Goal: Information Seeking & Learning: Learn about a topic

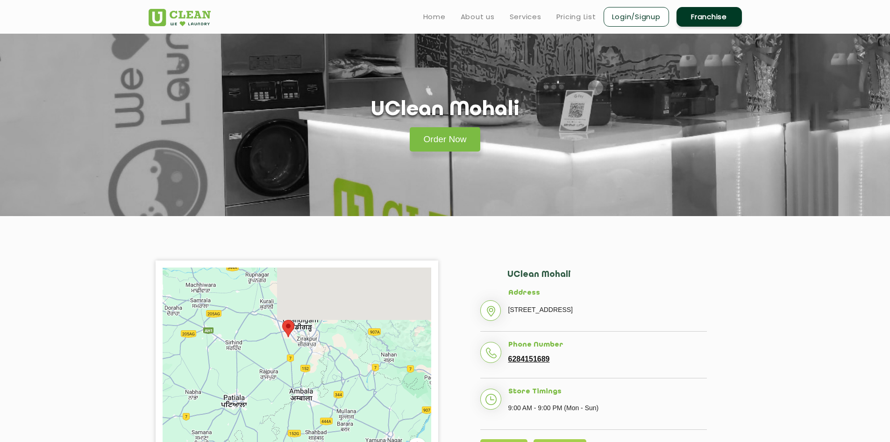
drag, startPoint x: 279, startPoint y: 302, endPoint x: 286, endPoint y: 389, distance: 86.7
click at [286, 388] on div at bounding box center [297, 384] width 269 height 234
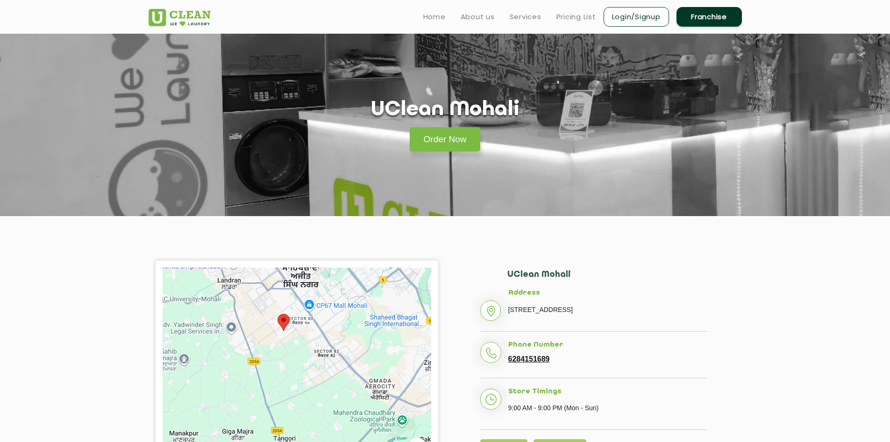
drag, startPoint x: 363, startPoint y: 365, endPoint x: 325, endPoint y: 351, distance: 40.4
click at [325, 351] on div at bounding box center [297, 384] width 269 height 234
click at [527, 18] on link "Services" at bounding box center [526, 16] width 32 height 11
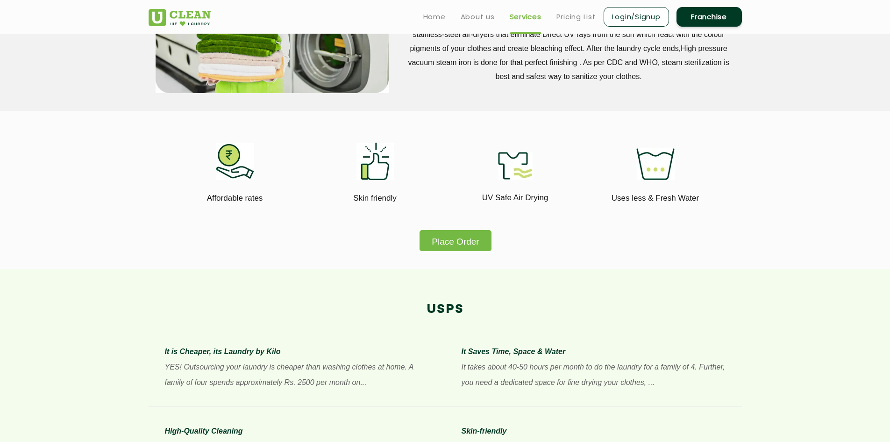
scroll to position [374, 0]
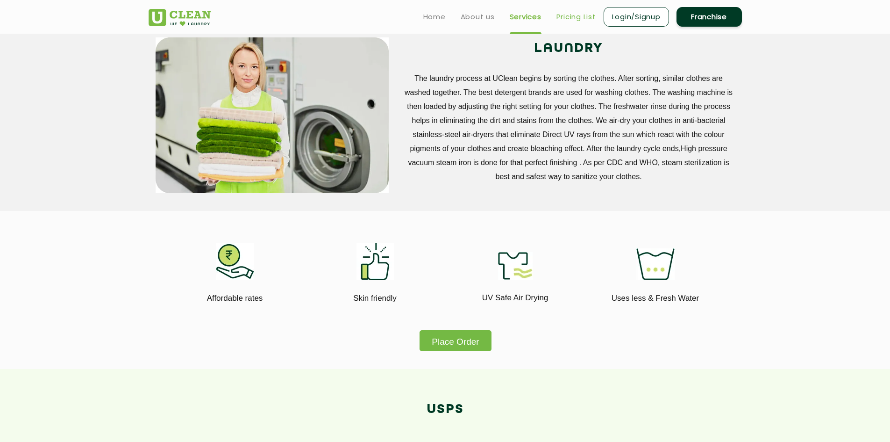
click at [568, 18] on link "Pricing List" at bounding box center [577, 16] width 40 height 11
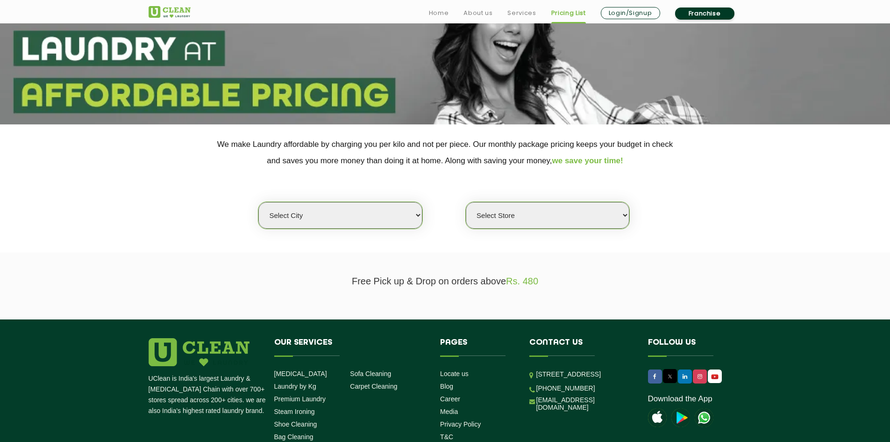
scroll to position [93, 0]
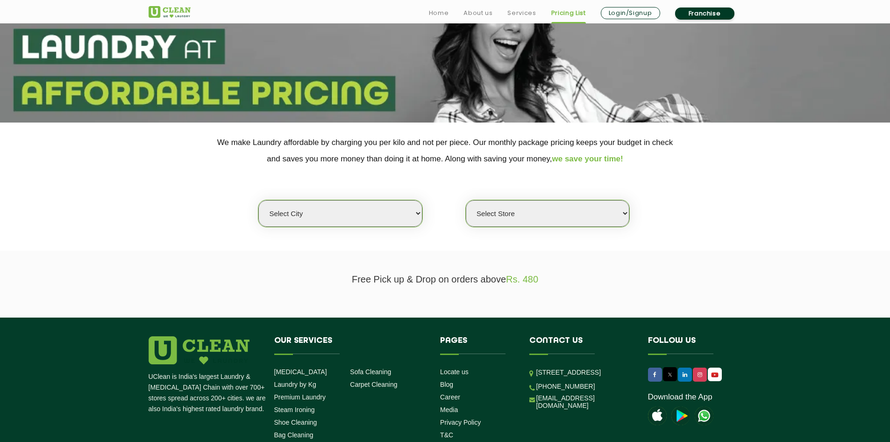
click at [353, 217] on select "Select city [GEOGRAPHIC_DATA] [GEOGRAPHIC_DATA] [GEOGRAPHIC_DATA] [GEOGRAPHIC_D…" at bounding box center [340, 213] width 164 height 27
select select "70"
click at [258, 200] on select "Select city [GEOGRAPHIC_DATA] [GEOGRAPHIC_DATA] [GEOGRAPHIC_DATA] [GEOGRAPHIC_D…" at bounding box center [340, 213] width 164 height 27
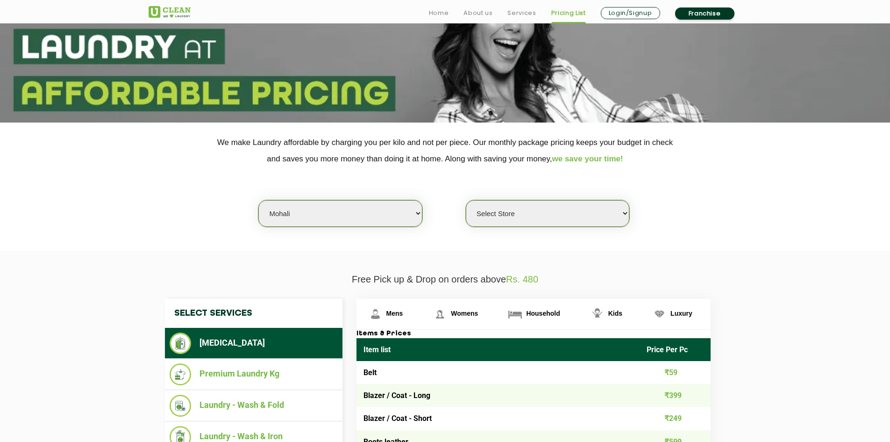
click at [514, 219] on select "Select Store [GEOGRAPHIC_DATA]-61 [GEOGRAPHIC_DATA]" at bounding box center [548, 213] width 164 height 27
select select "446"
click at [466, 200] on select "Select Store [GEOGRAPHIC_DATA]-61 [GEOGRAPHIC_DATA]" at bounding box center [548, 213] width 164 height 27
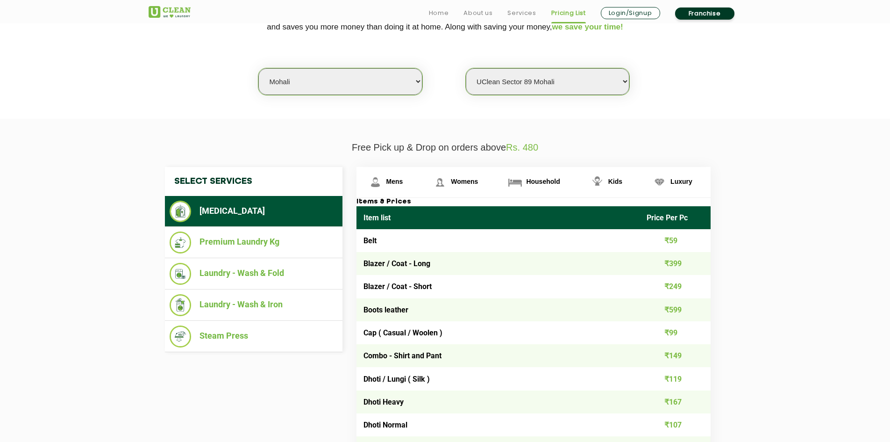
scroll to position [245, 0]
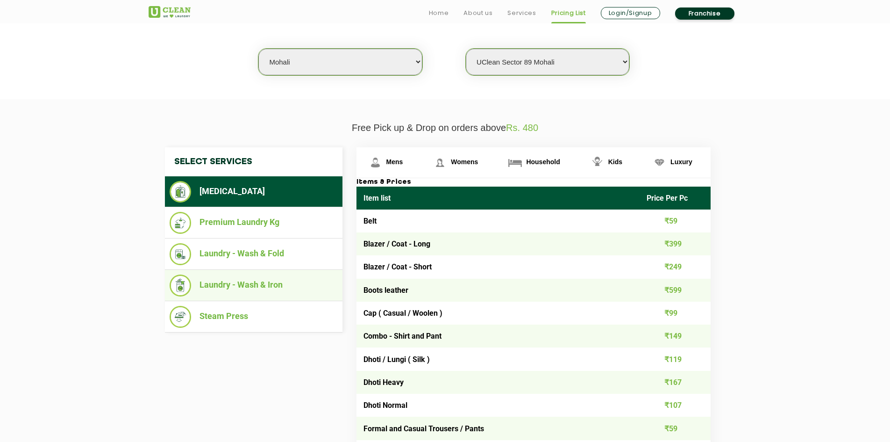
click at [237, 286] on li "Laundry - Wash & Iron" at bounding box center [254, 285] width 168 height 22
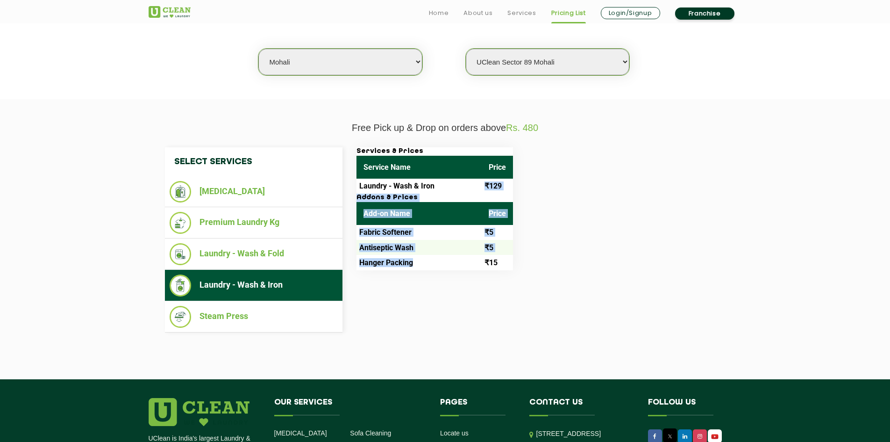
drag, startPoint x: 442, startPoint y: 178, endPoint x: 423, endPoint y: 258, distance: 82.1
click at [423, 258] on div "Services & Prices Service Name Price Laundry - Wash & Iron ₹129 Addons & Prices…" at bounding box center [435, 208] width 157 height 123
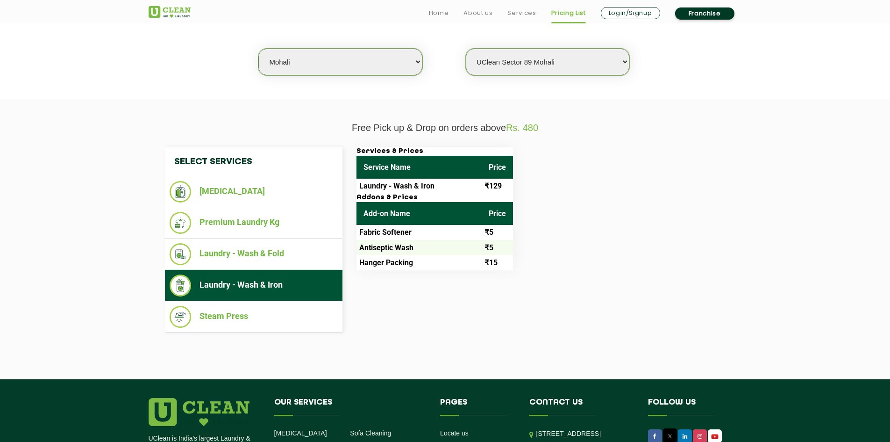
click at [421, 307] on div "Select Services [MEDICAL_DATA] Premium Laundry Kg Laundry - Wash & Fold Laundry…" at bounding box center [445, 239] width 575 height 185
click at [543, 285] on div "Select Services [MEDICAL_DATA] Premium Laundry Kg Laundry - Wash & Fold Laundry…" at bounding box center [445, 239] width 575 height 185
drag, startPoint x: 357, startPoint y: 165, endPoint x: 493, endPoint y: 289, distance: 184.3
click at [493, 289] on div "Select Services [MEDICAL_DATA] Premium Laundry Kg Laundry - Wash & Fold Laundry…" at bounding box center [445, 239] width 575 height 185
click at [378, 305] on div "Select Services [MEDICAL_DATA] Premium Laundry Kg Laundry - Wash & Fold Laundry…" at bounding box center [445, 239] width 575 height 185
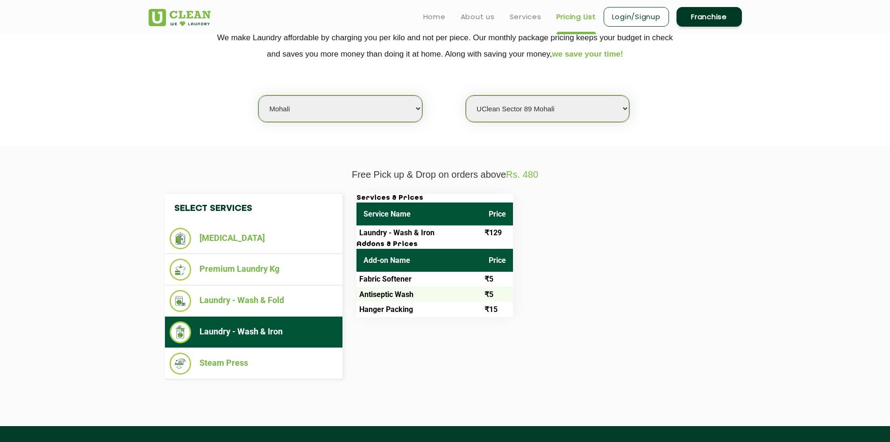
scroll to position [0, 0]
